Goal: Information Seeking & Learning: Learn about a topic

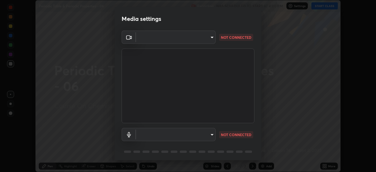
type input "bc685aeedd285d7db1af28b48484641fa4278282599c71468c92a44d82825933"
type input "default"
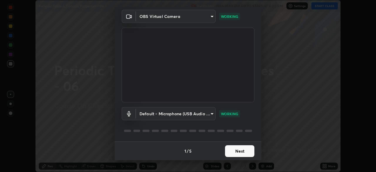
click at [227, 151] on button "Next" at bounding box center [239, 151] width 29 height 12
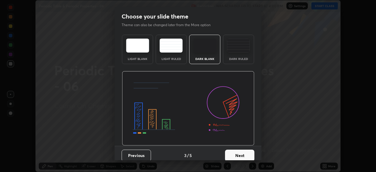
click at [234, 152] on button "Next" at bounding box center [239, 156] width 29 height 12
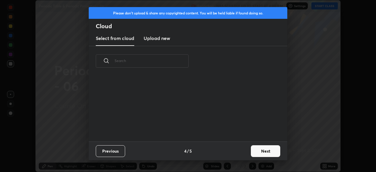
click at [255, 153] on button "Next" at bounding box center [265, 151] width 29 height 12
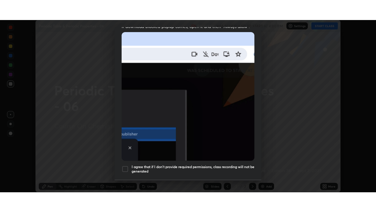
scroll to position [141, 0]
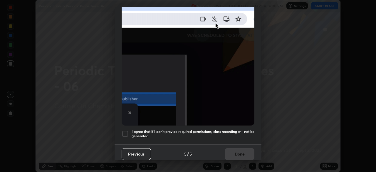
click at [230, 135] on h5 "I agree that if I don't provide required permissions, class recording will not …" at bounding box center [193, 133] width 123 height 9
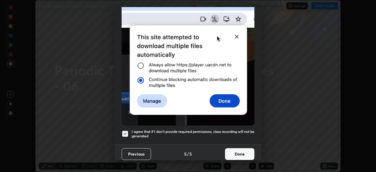
click at [233, 151] on button "Done" at bounding box center [239, 154] width 29 height 12
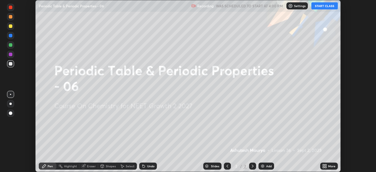
click at [324, 167] on icon at bounding box center [323, 166] width 1 height 1
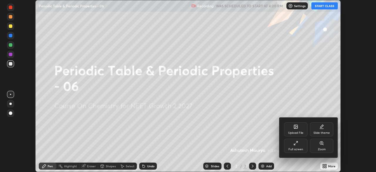
click at [295, 147] on div "Full screen" at bounding box center [296, 146] width 24 height 14
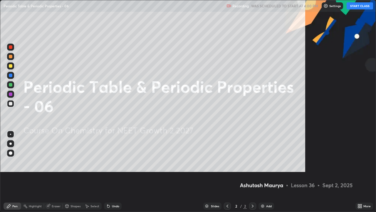
scroll to position [212, 376]
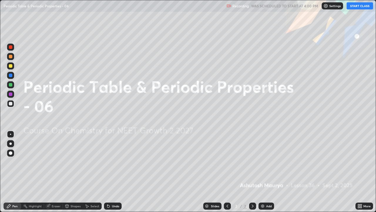
click at [354, 8] on button "START CLASS" at bounding box center [360, 5] width 26 height 7
click at [268, 172] on div "Add" at bounding box center [269, 205] width 6 height 3
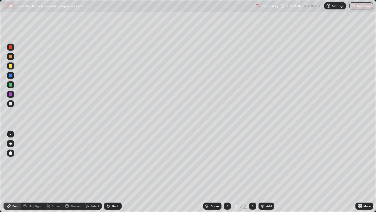
click at [12, 66] on div at bounding box center [11, 66] width 4 height 4
click at [11, 143] on div at bounding box center [10, 143] width 2 height 2
click at [11, 103] on div at bounding box center [11, 104] width 4 height 4
click at [112, 172] on div "Undo" at bounding box center [115, 205] width 7 height 3
click at [113, 172] on div "Undo" at bounding box center [115, 205] width 7 height 3
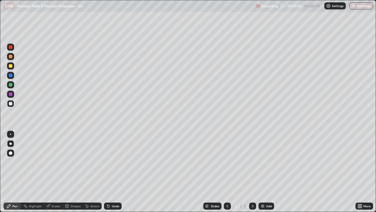
click at [113, 172] on div "Undo" at bounding box center [115, 205] width 7 height 3
click at [114, 172] on div "Undo" at bounding box center [115, 205] width 7 height 3
click at [268, 172] on div "Add" at bounding box center [269, 205] width 6 height 3
click at [119, 172] on div "Undo" at bounding box center [113, 205] width 18 height 7
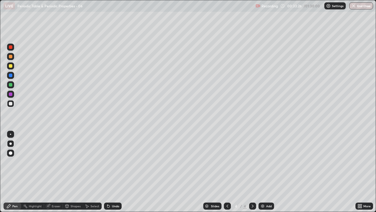
click at [117, 172] on div "Undo" at bounding box center [115, 205] width 7 height 3
click at [120, 172] on div "Undo" at bounding box center [113, 205] width 18 height 7
click at [118, 172] on div "Undo" at bounding box center [115, 205] width 7 height 3
click at [116, 172] on div "Undo" at bounding box center [115, 205] width 7 height 3
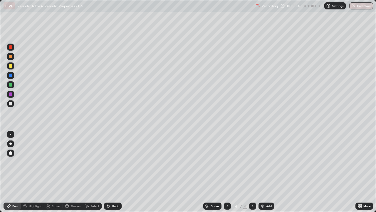
click at [118, 172] on div "Undo" at bounding box center [115, 205] width 7 height 3
click at [110, 172] on div "Undo" at bounding box center [113, 205] width 18 height 7
click at [111, 172] on div "Undo" at bounding box center [113, 205] width 18 height 7
click at [113, 172] on div "Undo" at bounding box center [115, 205] width 7 height 3
click at [52, 172] on div "Eraser" at bounding box center [56, 205] width 9 height 3
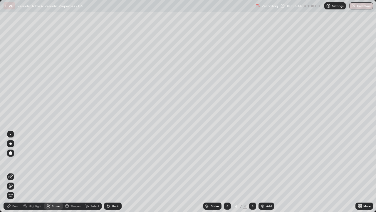
click at [13, 172] on div "Pen" at bounding box center [14, 205] width 5 height 3
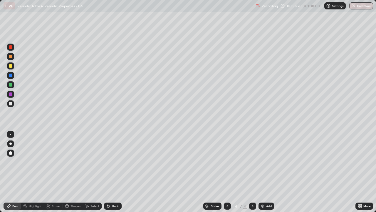
click at [227, 172] on icon at bounding box center [227, 205] width 5 height 5
click at [252, 172] on icon at bounding box center [252, 205] width 5 height 5
click at [115, 172] on div "Undo" at bounding box center [115, 205] width 7 height 3
click at [114, 172] on div "Undo" at bounding box center [113, 205] width 18 height 7
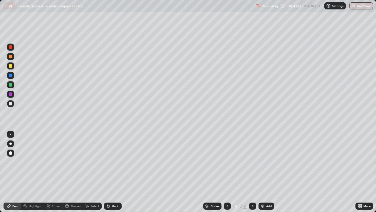
click at [112, 172] on div "Undo" at bounding box center [115, 205] width 7 height 3
click at [111, 172] on div "Undo" at bounding box center [113, 205] width 18 height 7
click at [112, 172] on div "Undo" at bounding box center [115, 205] width 7 height 3
click at [113, 172] on div "Undo" at bounding box center [115, 205] width 7 height 3
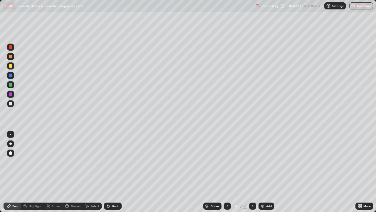
click at [114, 172] on div "Undo" at bounding box center [113, 205] width 18 height 7
click at [113, 172] on div "Undo" at bounding box center [113, 205] width 18 height 7
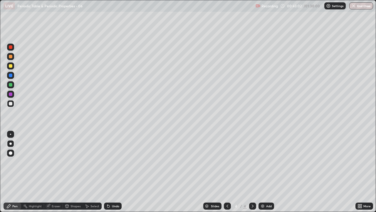
click at [265, 172] on div "Add" at bounding box center [267, 205] width 16 height 7
click at [11, 66] on div at bounding box center [11, 66] width 4 height 4
click at [11, 103] on div at bounding box center [11, 104] width 4 height 4
click at [108, 172] on icon at bounding box center [108, 206] width 2 height 2
click at [114, 172] on div "Undo" at bounding box center [115, 205] width 7 height 3
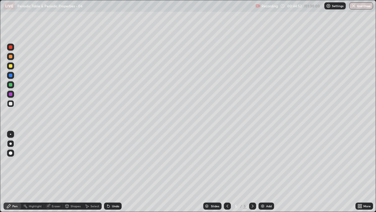
click at [113, 172] on div "Undo" at bounding box center [113, 205] width 18 height 7
click at [113, 172] on div "Undo" at bounding box center [115, 205] width 7 height 3
click at [113, 172] on div "Undo" at bounding box center [113, 205] width 18 height 7
click at [266, 172] on div "Add" at bounding box center [269, 205] width 6 height 3
click at [226, 172] on icon at bounding box center [227, 205] width 5 height 5
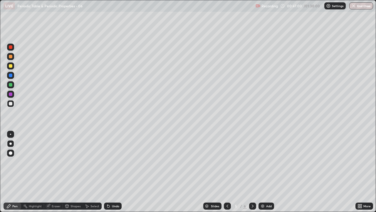
click at [252, 172] on icon at bounding box center [252, 205] width 5 height 5
click at [11, 66] on div at bounding box center [11, 66] width 4 height 4
click at [11, 104] on div at bounding box center [11, 104] width 4 height 4
click at [114, 172] on div "Undo" at bounding box center [115, 205] width 7 height 3
click at [115, 172] on div "Undo" at bounding box center [113, 205] width 18 height 7
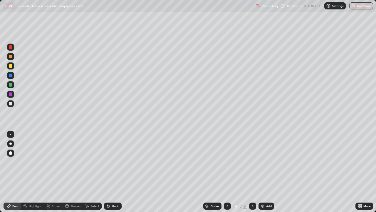
click at [52, 172] on div "Eraser" at bounding box center [56, 205] width 9 height 3
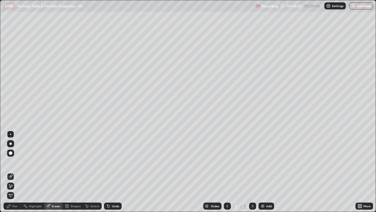
click at [12, 172] on icon at bounding box center [10, 185] width 5 height 5
click at [14, 172] on div "Pen" at bounding box center [14, 205] width 5 height 3
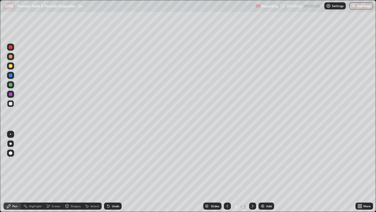
click at [268, 172] on div "Add" at bounding box center [269, 205] width 6 height 3
click at [11, 67] on div at bounding box center [11, 66] width 4 height 4
click at [112, 172] on div "Undo" at bounding box center [115, 205] width 7 height 3
click at [12, 105] on div at bounding box center [10, 103] width 7 height 7
click at [115, 172] on div "Undo" at bounding box center [115, 205] width 7 height 3
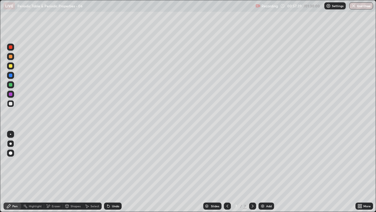
click at [113, 172] on div "Undo" at bounding box center [115, 205] width 7 height 3
click at [113, 172] on div "Undo" at bounding box center [113, 205] width 18 height 7
click at [116, 172] on div "Undo" at bounding box center [115, 205] width 7 height 3
click at [11, 85] on div at bounding box center [11, 85] width 4 height 4
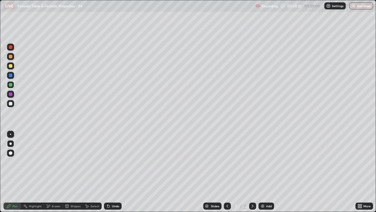
click at [11, 105] on div at bounding box center [11, 104] width 4 height 4
click at [115, 172] on div "Undo" at bounding box center [115, 205] width 7 height 3
click at [113, 172] on div "Undo" at bounding box center [115, 205] width 7 height 3
click at [116, 172] on div "Undo" at bounding box center [115, 205] width 7 height 3
click at [228, 172] on icon at bounding box center [228, 205] width 2 height 3
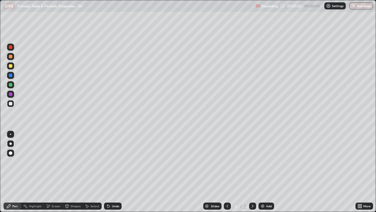
click at [228, 172] on icon at bounding box center [227, 205] width 5 height 5
click at [227, 172] on icon at bounding box center [227, 205] width 5 height 5
click at [226, 172] on icon at bounding box center [227, 205] width 5 height 5
click at [252, 172] on icon at bounding box center [252, 205] width 5 height 5
click at [253, 172] on icon at bounding box center [252, 205] width 5 height 5
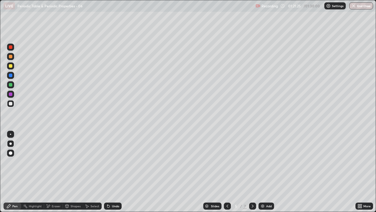
click at [250, 172] on icon at bounding box center [252, 205] width 5 height 5
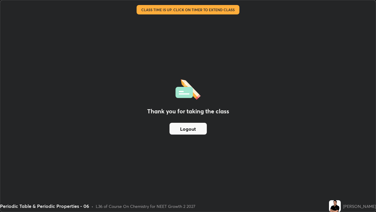
click at [189, 131] on button "Logout" at bounding box center [188, 129] width 37 height 12
